Goal: Information Seeking & Learning: Learn about a topic

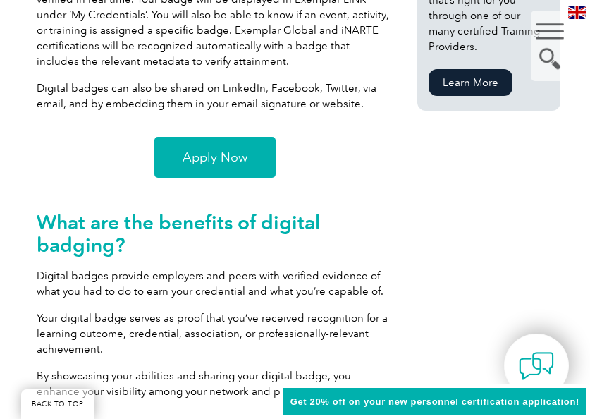
scroll to position [1269, 0]
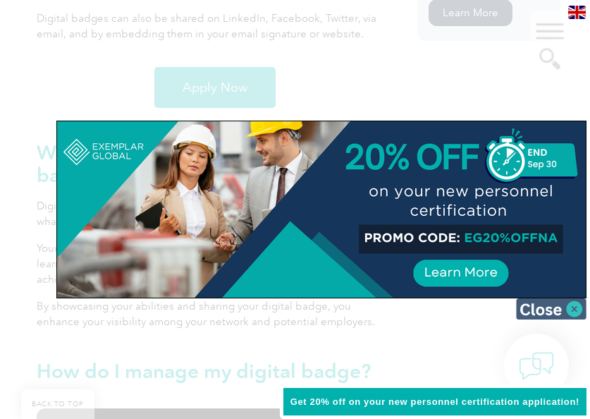
click at [579, 309] on img at bounding box center [551, 308] width 70 height 21
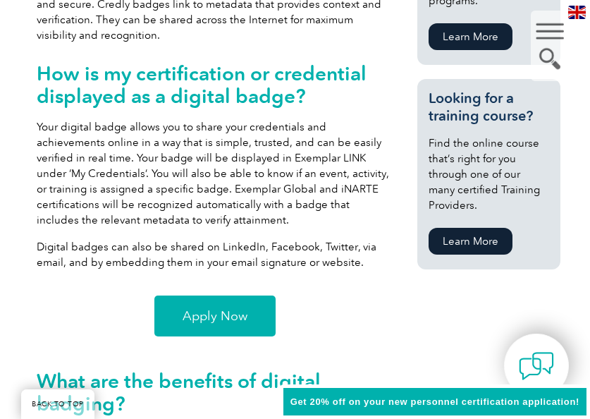
scroll to position [1057, 0]
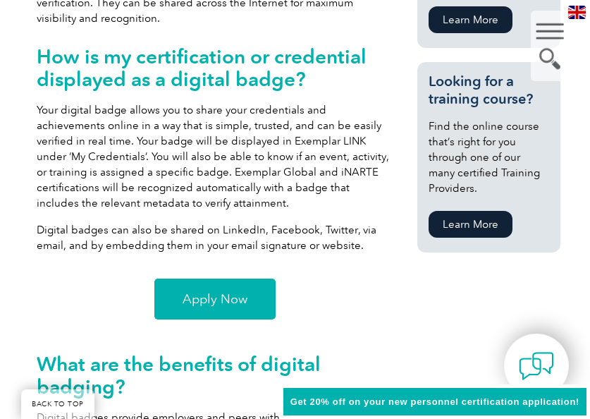
click at [238, 278] on link "Apply Now" at bounding box center [214, 298] width 121 height 41
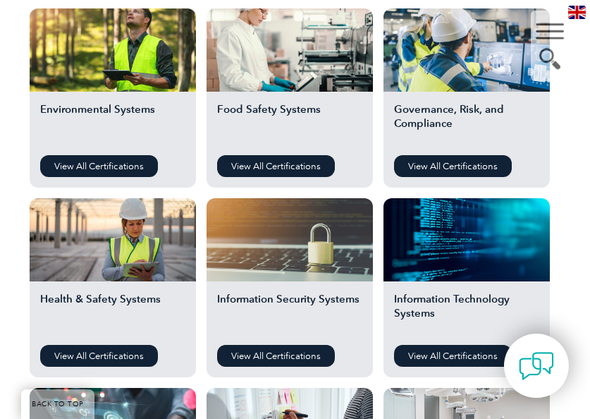
scroll to position [564, 0]
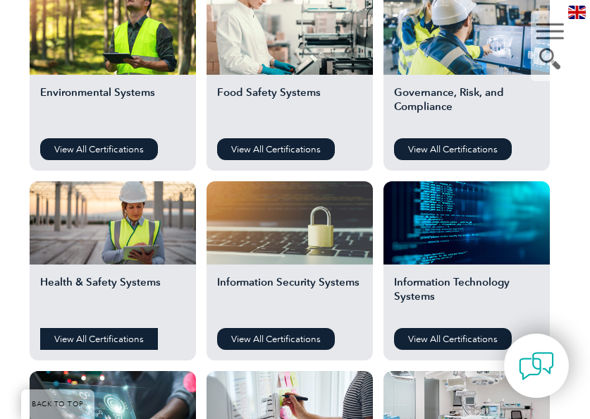
click at [116, 336] on link "View All Certifications" at bounding box center [99, 339] width 118 height 22
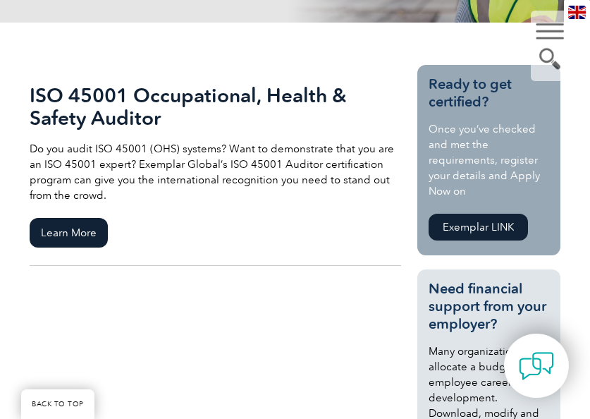
scroll to position [211, 0]
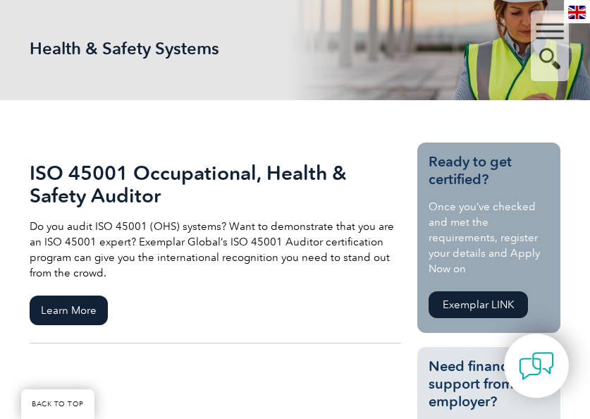
click at [503, 301] on link "Exemplar LINK" at bounding box center [478, 304] width 99 height 27
